Goal: Task Accomplishment & Management: Use online tool/utility

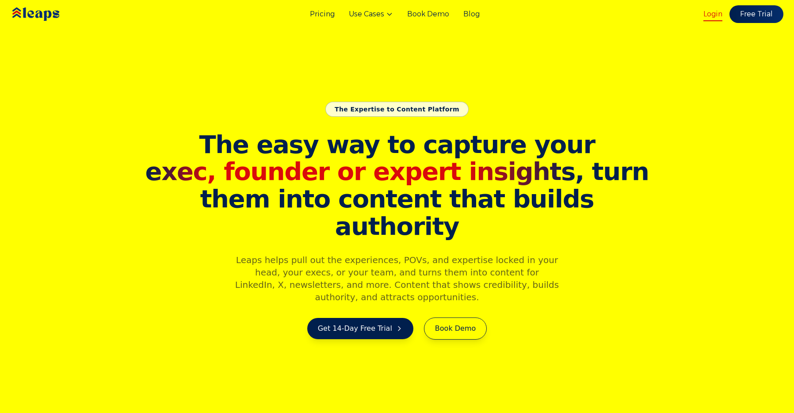
click at [705, 12] on div "Pricing Use Cases Book Demo Blog Login Free Trial" at bounding box center [397, 14] width 794 height 28
click at [714, 16] on link "Login" at bounding box center [713, 14] width 19 height 11
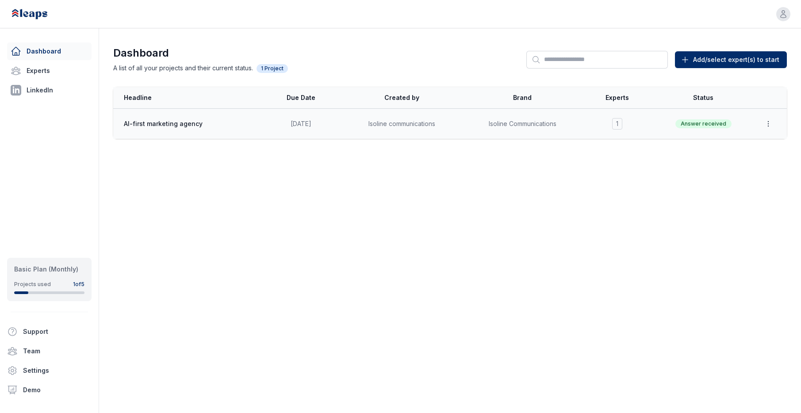
click at [767, 121] on icon "button" at bounding box center [768, 123] width 9 height 9
click at [673, 118] on td "Answer received" at bounding box center [704, 124] width 104 height 31
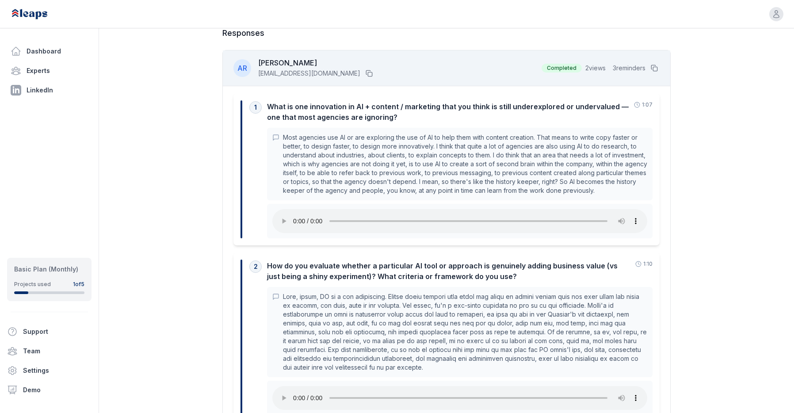
scroll to position [257, 0]
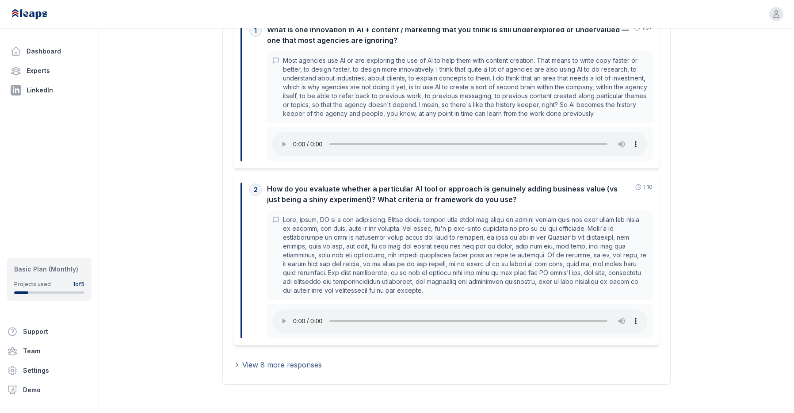
click at [284, 366] on span "View 8 more responses" at bounding box center [282, 365] width 80 height 11
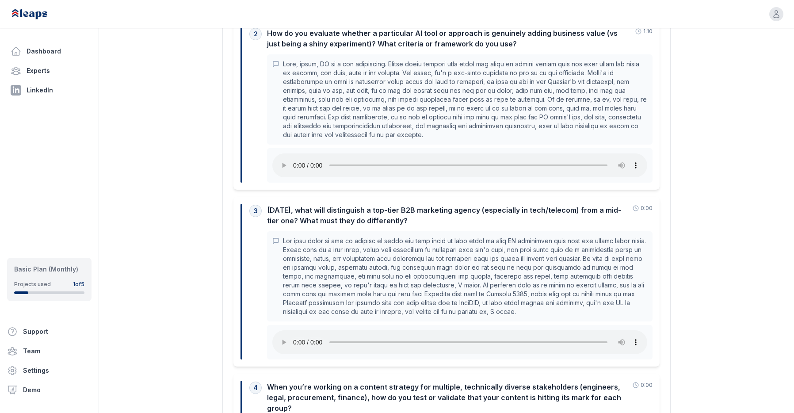
scroll to position [499, 0]
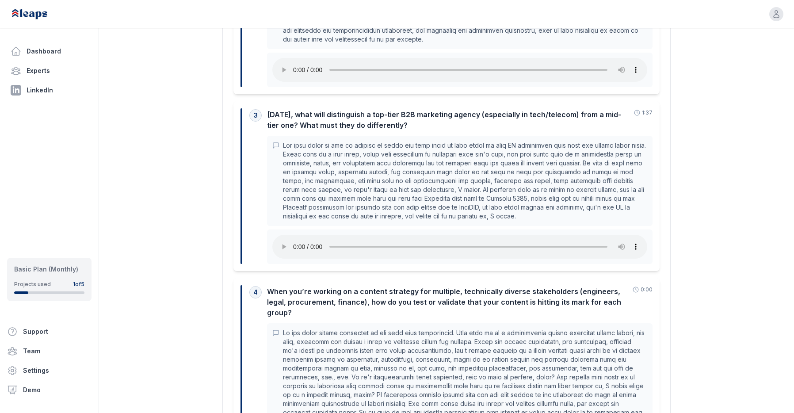
click at [488, 215] on p at bounding box center [465, 181] width 364 height 80
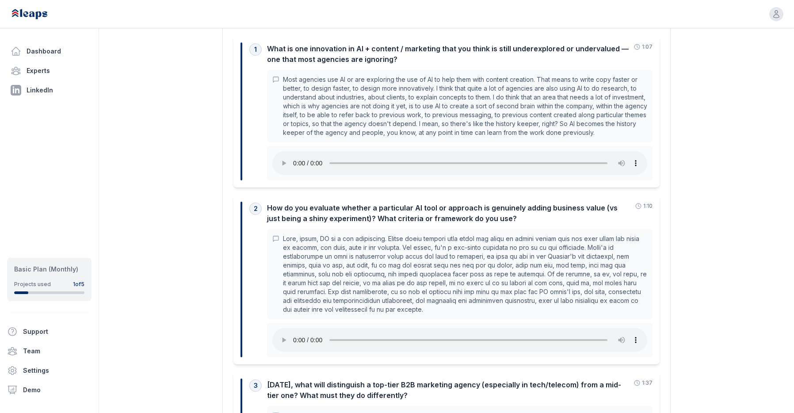
scroll to position [64, 0]
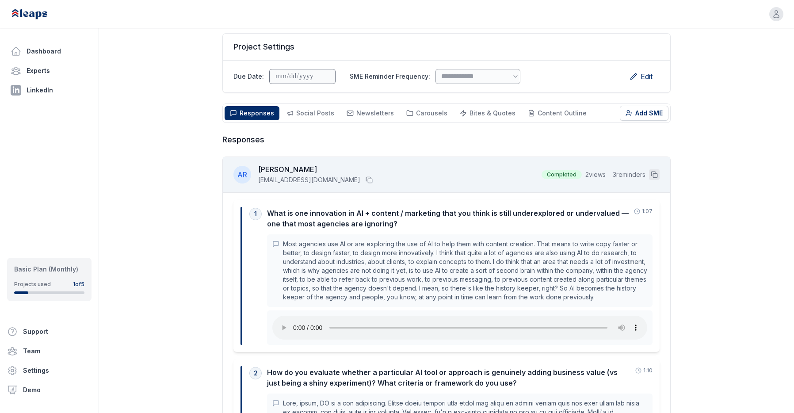
click at [650, 174] on button at bounding box center [654, 174] width 11 height 11
click at [482, 163] on div "AR Anu Ramani anu@isolinecomms.com Completed 2 views 3 reminders" at bounding box center [447, 175] width 448 height 36
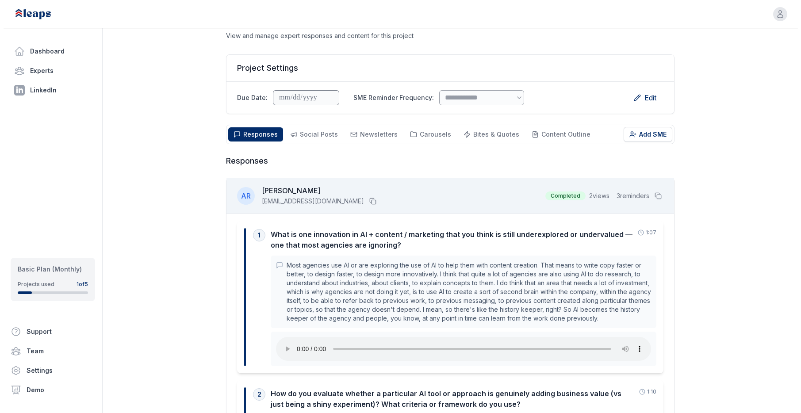
scroll to position [0, 0]
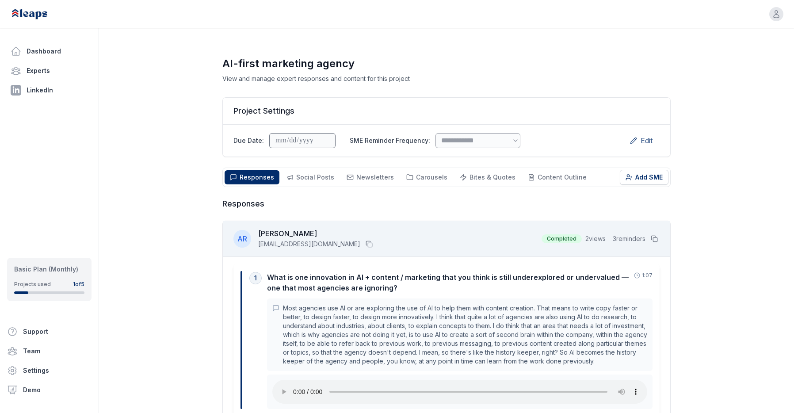
click at [647, 144] on span "Edit" at bounding box center [647, 140] width 12 height 11
click at [606, 142] on div "**********" at bounding box center [447, 141] width 426 height 18
click at [301, 176] on span "Social Posts" at bounding box center [315, 177] width 38 height 8
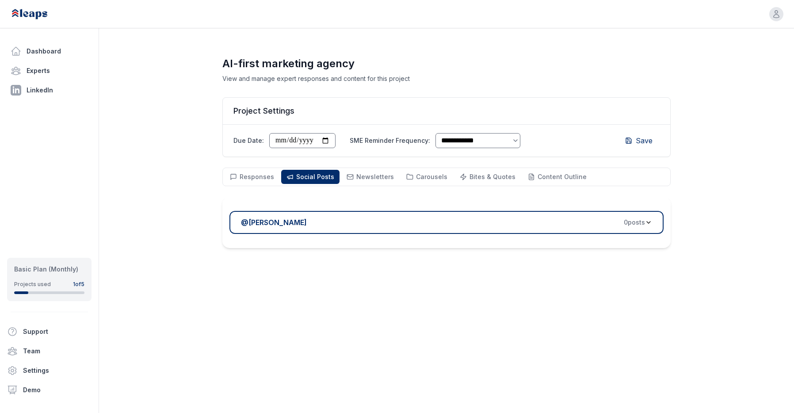
click at [505, 219] on div "@ Anu Ramani 0 post s" at bounding box center [443, 222] width 404 height 11
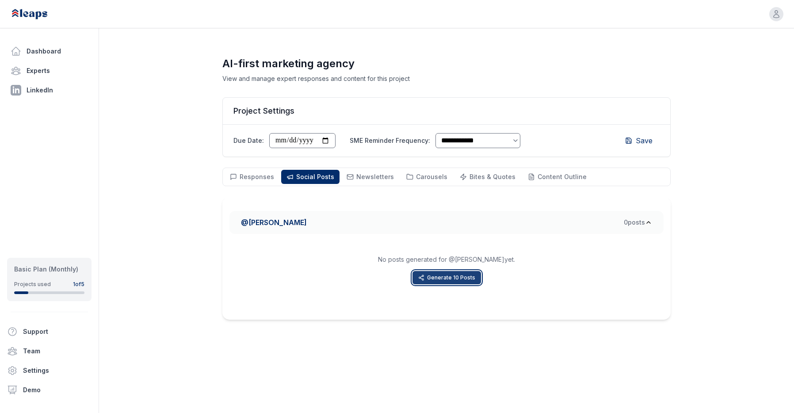
click at [472, 277] on button "Generate 10 Posts" at bounding box center [447, 277] width 69 height 13
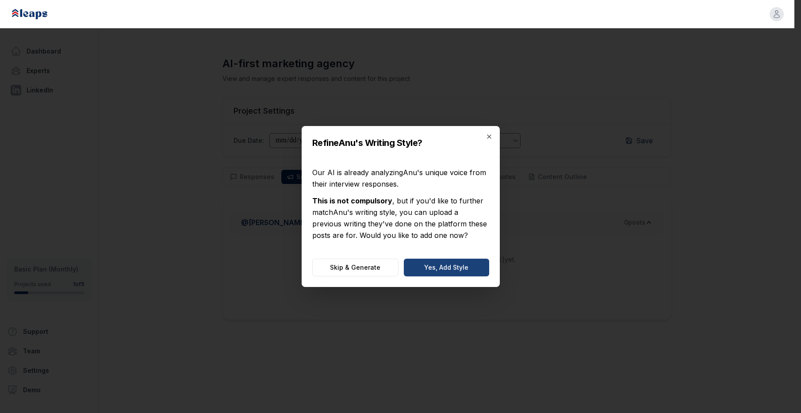
click at [469, 274] on button "Yes, Add Style" at bounding box center [446, 268] width 85 height 18
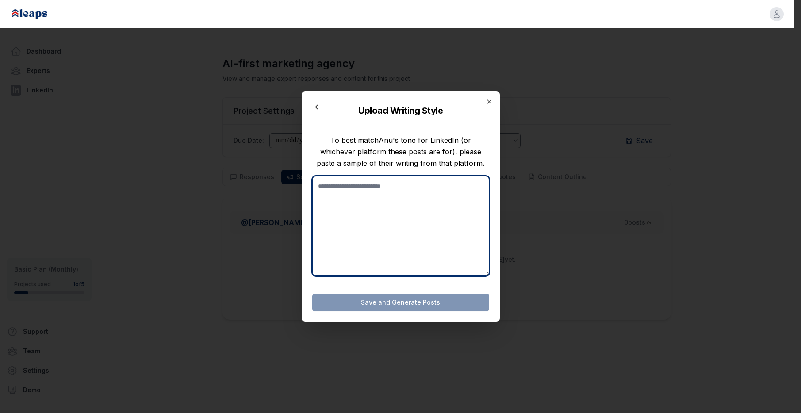
click at [414, 201] on textarea at bounding box center [400, 226] width 177 height 100
paste textarea "**********"
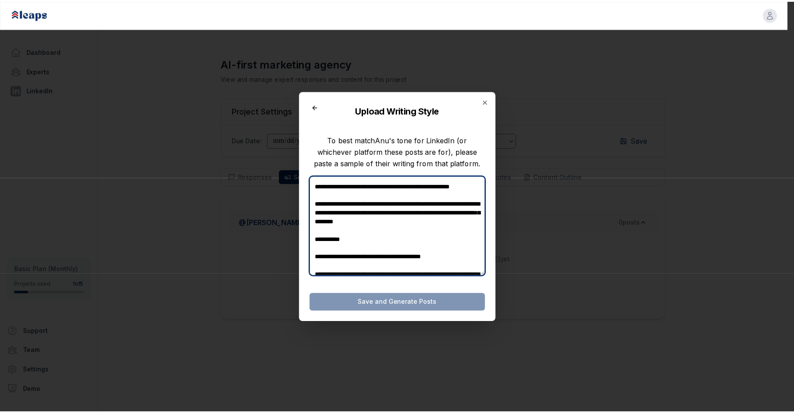
scroll to position [286, 0]
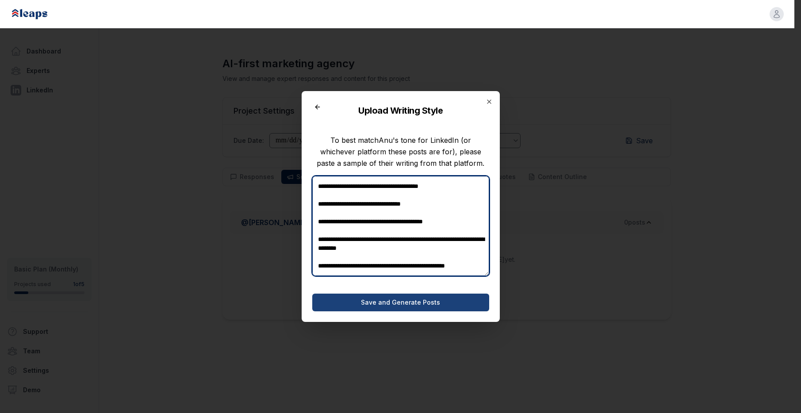
type textarea "**********"
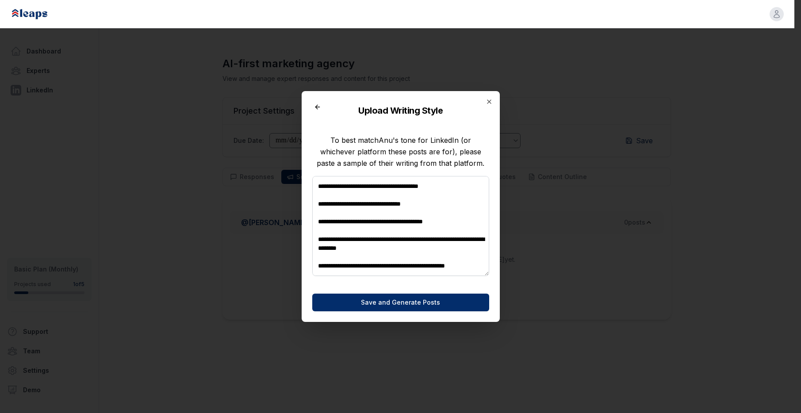
click at [401, 303] on button "Save and Generate Posts" at bounding box center [400, 303] width 177 height 18
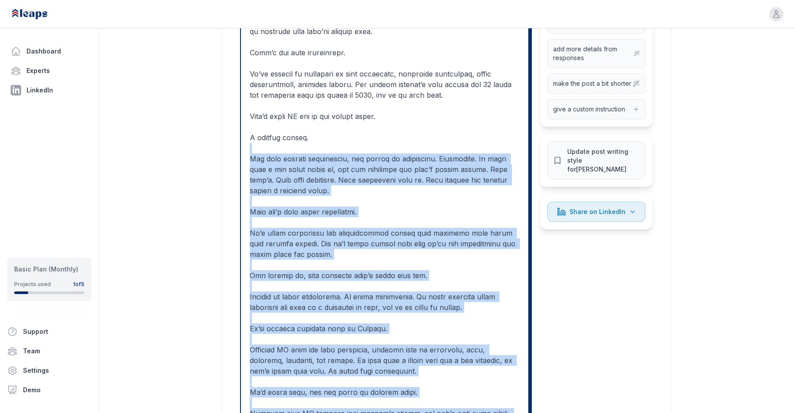
scroll to position [173, 0]
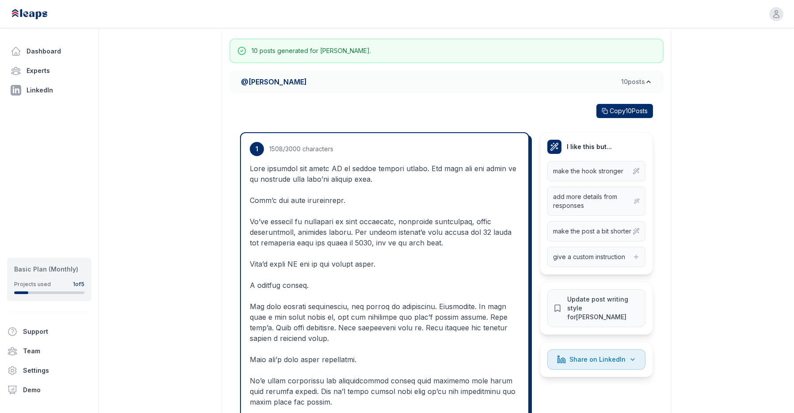
click at [250, 167] on p at bounding box center [385, 380] width 270 height 435
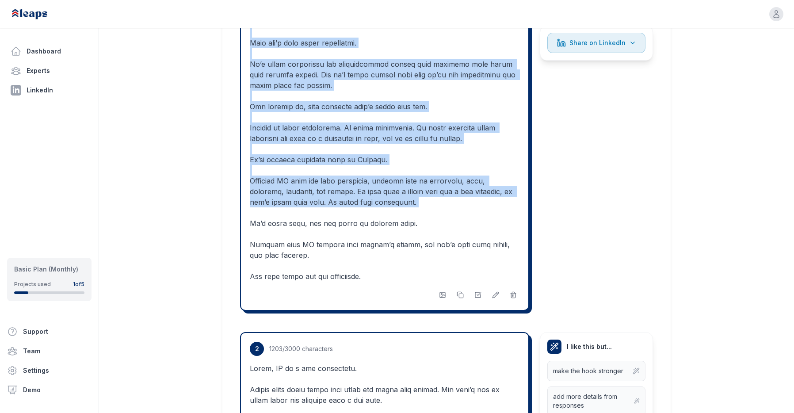
scroll to position [490, 0]
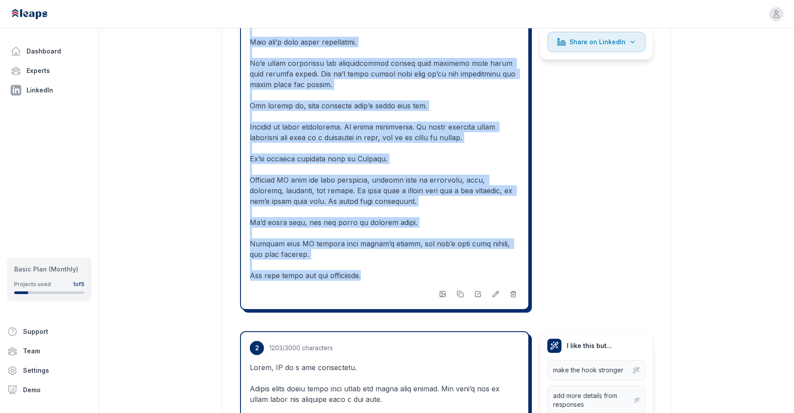
drag, startPoint x: 252, startPoint y: 131, endPoint x: 430, endPoint y: 276, distance: 229.8
click at [430, 276] on p at bounding box center [385, 63] width 270 height 435
copy p "Most agencies are using AI to create content faster. But very few are using it …"
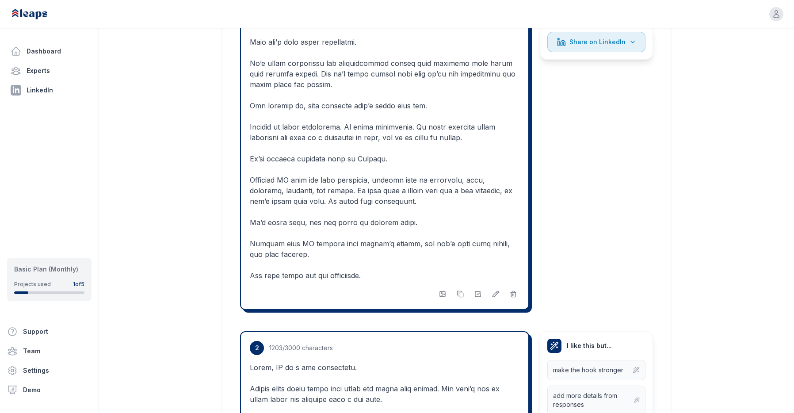
click at [345, 260] on p at bounding box center [385, 63] width 270 height 435
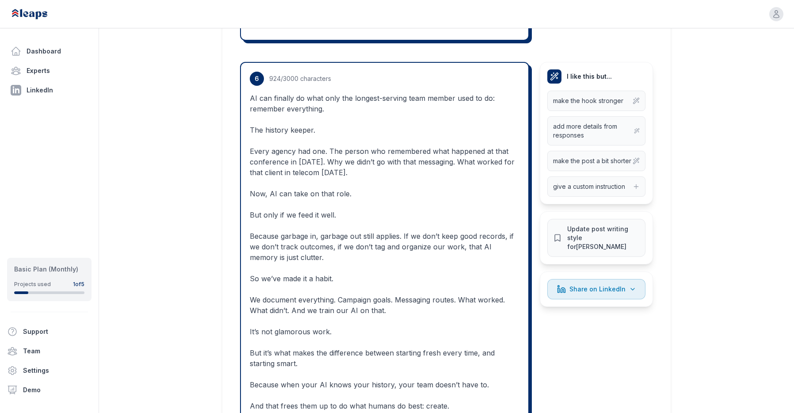
scroll to position [2499, 0]
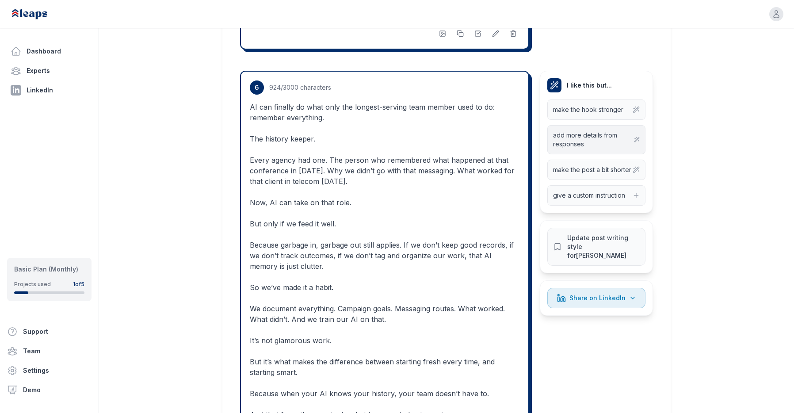
click at [555, 131] on span "add more details from responses" at bounding box center [593, 140] width 81 height 18
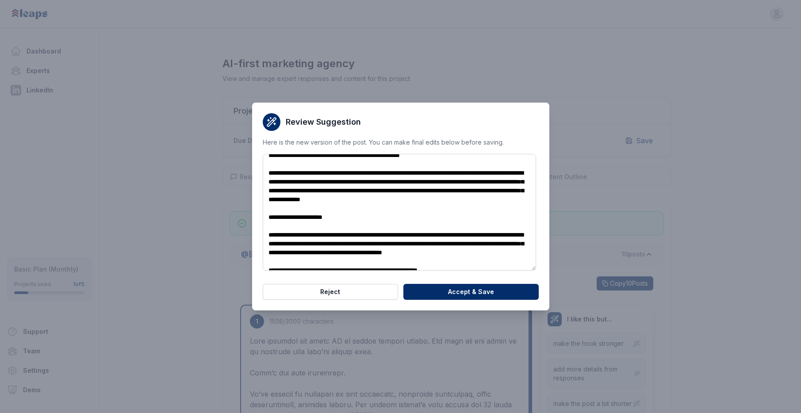
scroll to position [257, 0]
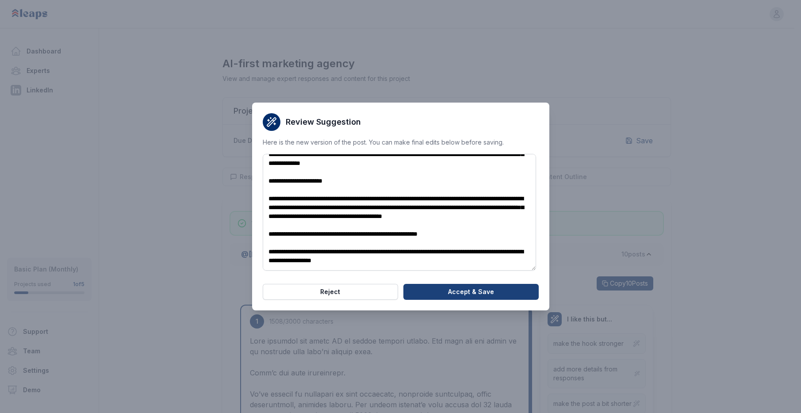
click at [404, 292] on button "Accept & Save" at bounding box center [470, 292] width 135 height 16
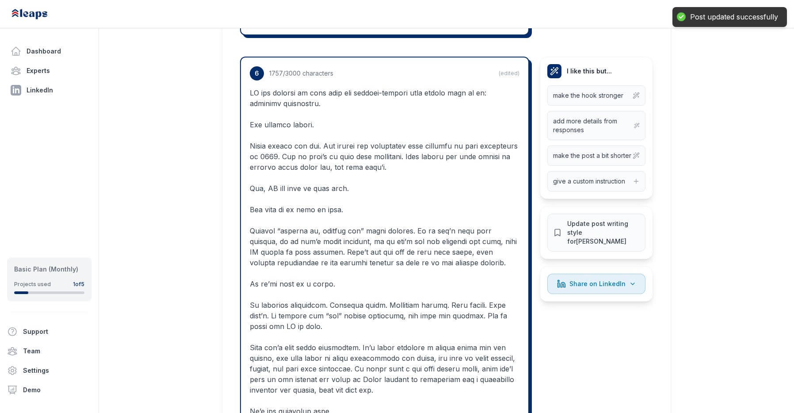
scroll to position [2513, 0]
click at [560, 145] on button "make the post a bit shorter" at bounding box center [597, 155] width 98 height 20
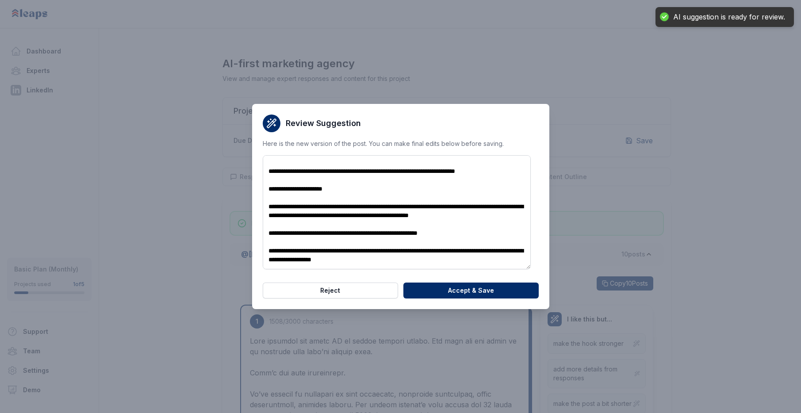
scroll to position [203, 0]
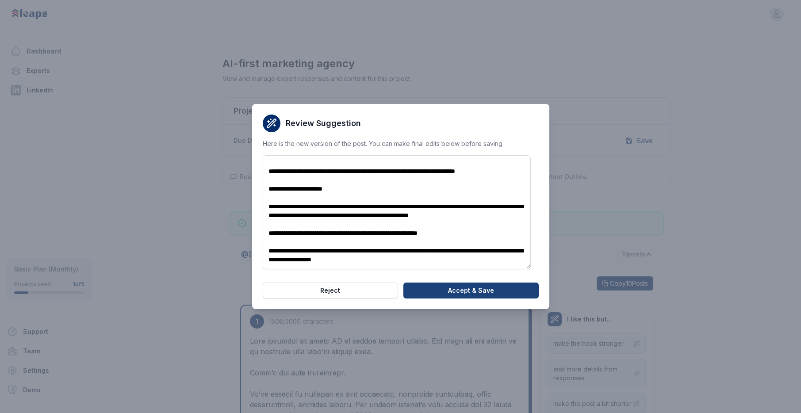
click at [441, 295] on button "Accept & Save" at bounding box center [470, 291] width 135 height 16
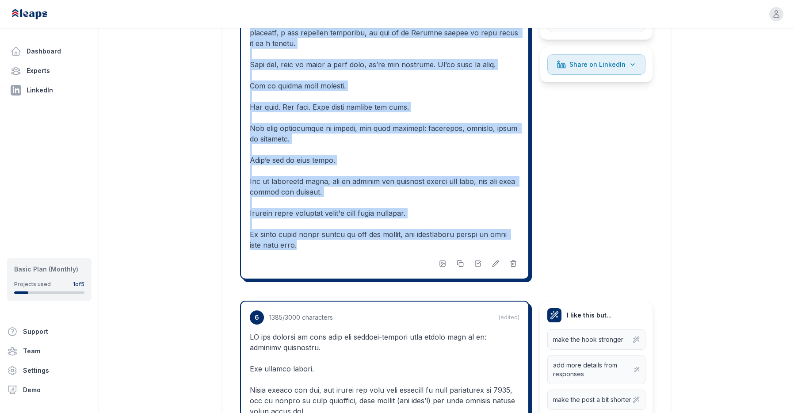
scroll to position [2318, 0]
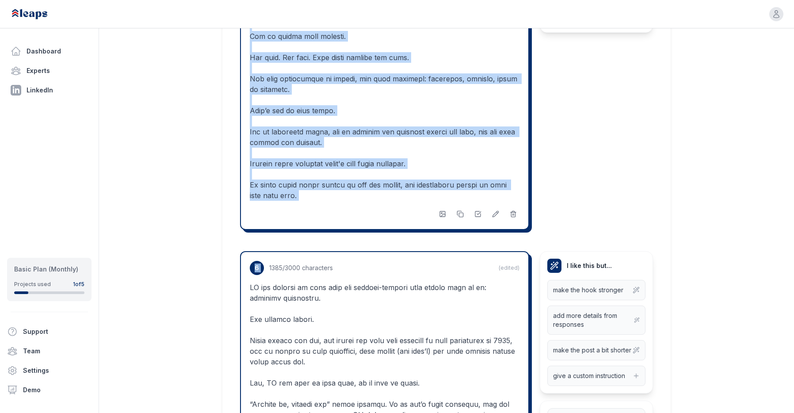
drag, startPoint x: 251, startPoint y: 130, endPoint x: 359, endPoint y: 211, distance: 135.0
click at [360, 211] on div "1 1508 /3000 characters I like this but... make the hook stronger add more deta…" at bounding box center [446, 167] width 413 height 4374
copy div "Clients want predictable results. But they also want bold ideas. And that’s the…"
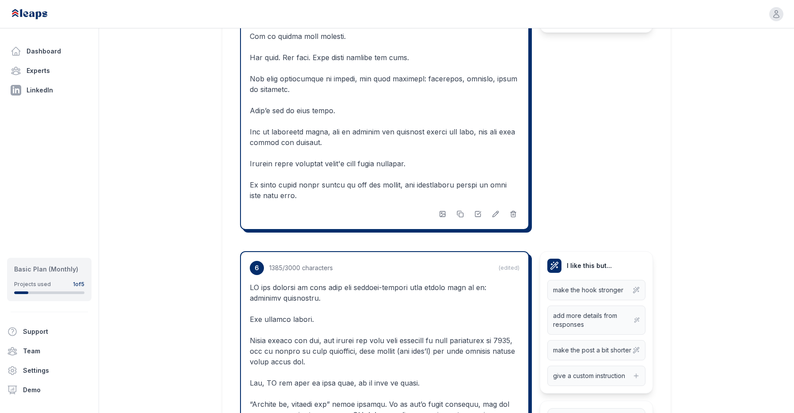
click at [601, 65] on div "5 1142 /3000 characters I like this but... make the hook stronger add more deta…" at bounding box center [446, 9] width 413 height 456
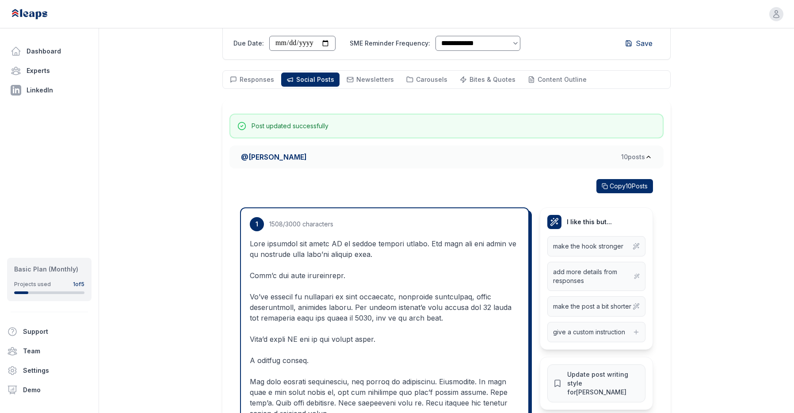
scroll to position [0, 0]
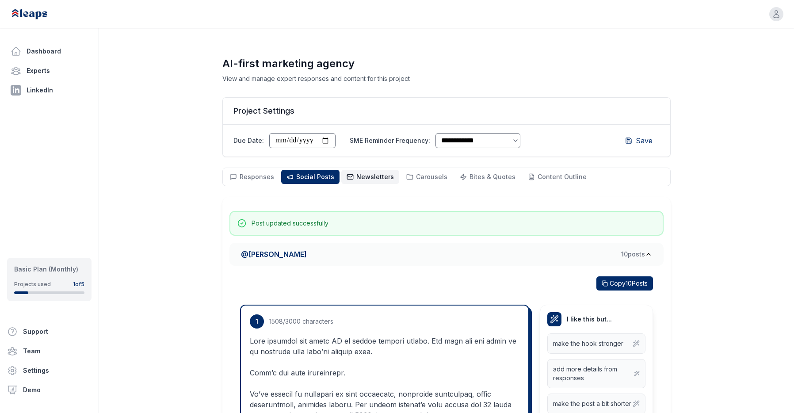
click at [381, 180] on span "Newsletters" at bounding box center [376, 177] width 38 height 8
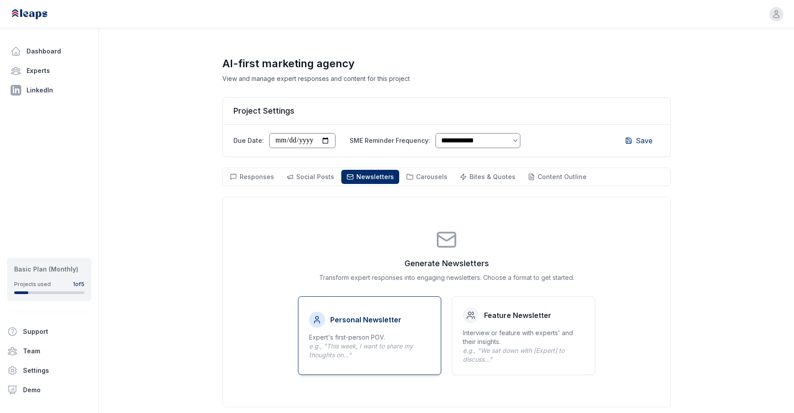
click at [380, 320] on h4 "Personal Newsletter" at bounding box center [365, 319] width 71 height 11
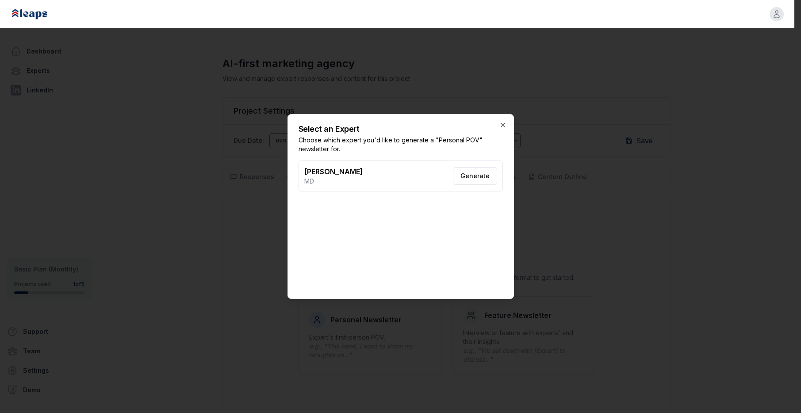
click at [474, 172] on button "Generate" at bounding box center [475, 176] width 44 height 18
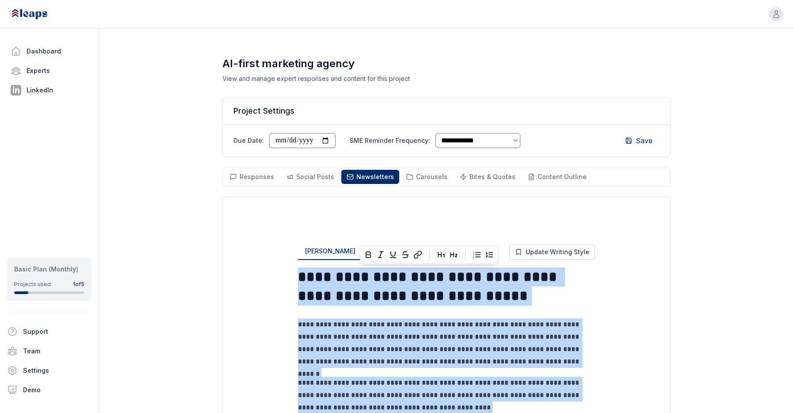
drag, startPoint x: 571, startPoint y: 352, endPoint x: 301, endPoint y: 271, distance: 282.0
copy div "**********"
